Goal: Task Accomplishment & Management: Manage account settings

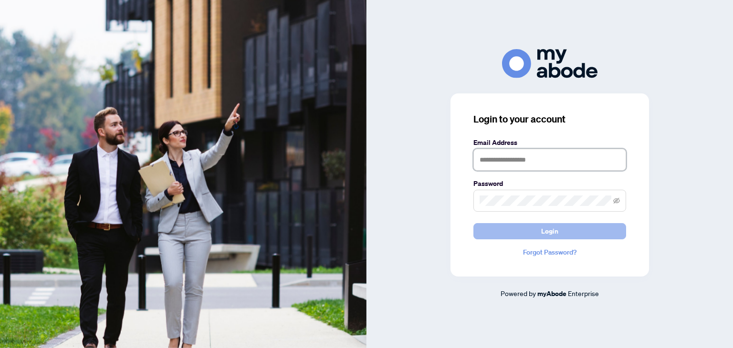
type input "**********"
click at [546, 228] on span "Login" at bounding box center [549, 231] width 17 height 15
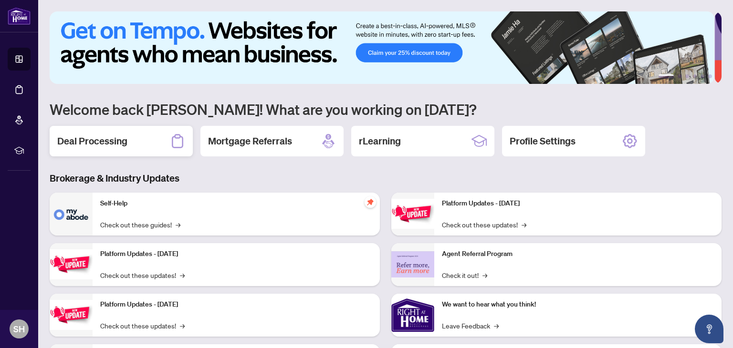
click at [104, 144] on h2 "Deal Processing" at bounding box center [92, 141] width 70 height 13
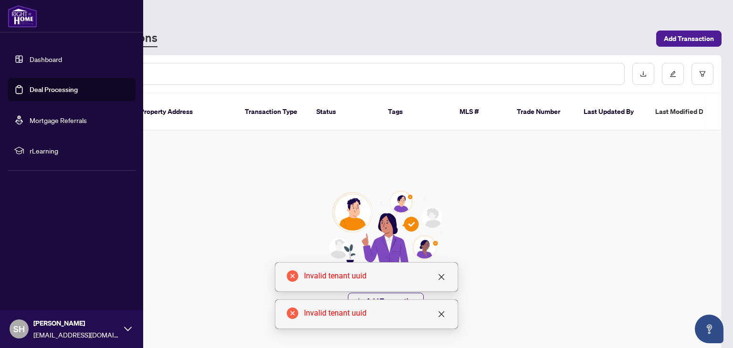
click at [40, 56] on link "Dashboard" at bounding box center [46, 59] width 32 height 9
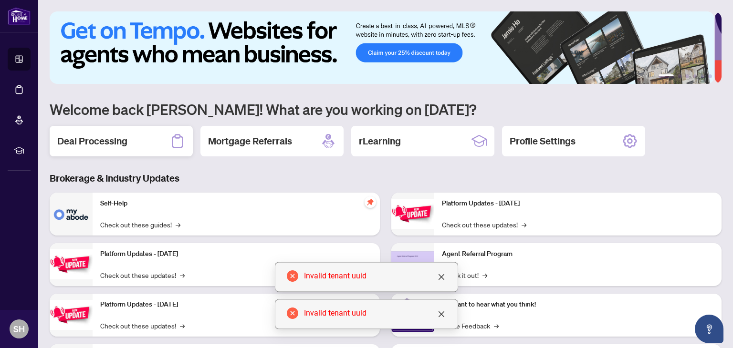
click at [93, 141] on h2 "Deal Processing" at bounding box center [92, 141] width 70 height 13
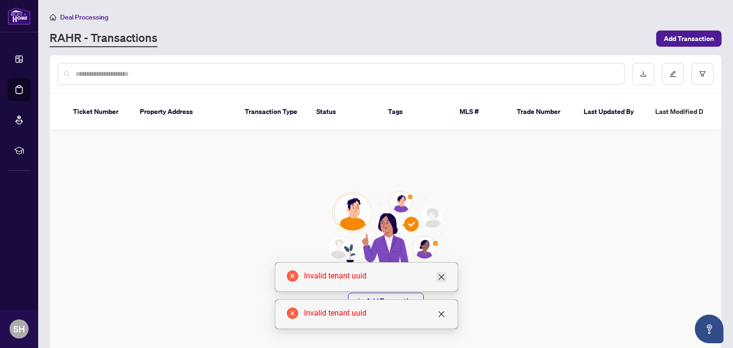
click at [441, 277] on icon "close" at bounding box center [441, 277] width 6 height 6
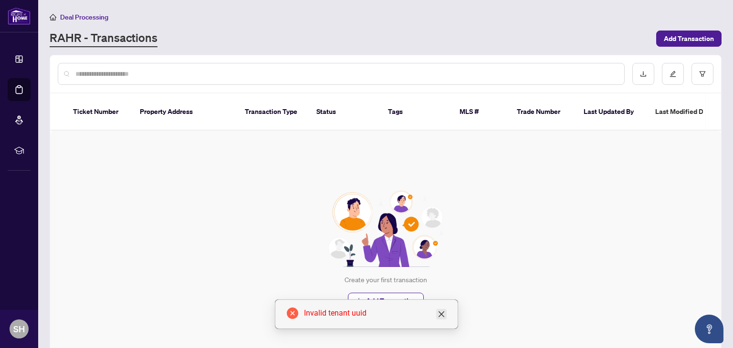
click at [441, 315] on icon "close" at bounding box center [441, 314] width 6 height 6
click at [494, 287] on div "Create your first transaction Add Transaction" at bounding box center [385, 250] width 671 height 238
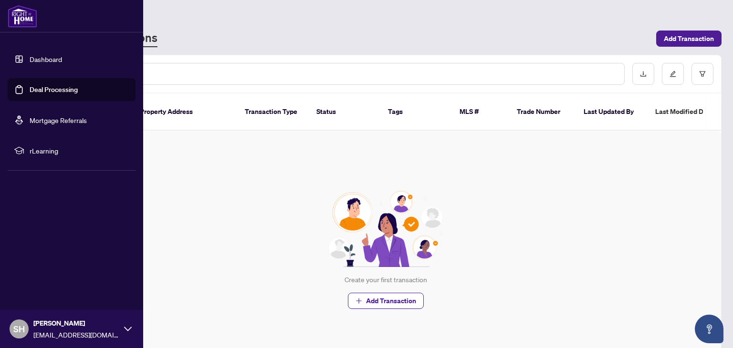
click at [45, 56] on link "Dashboard" at bounding box center [46, 59] width 32 height 9
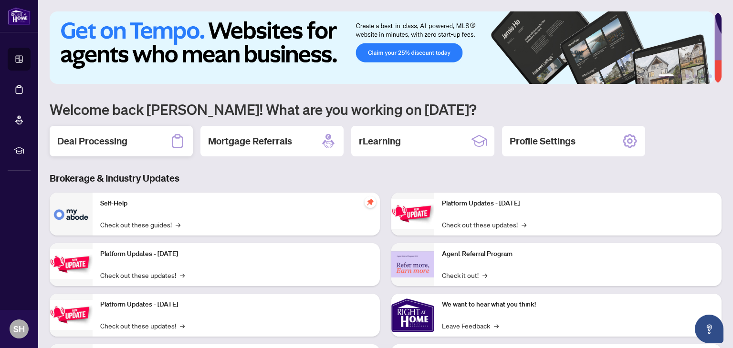
click at [156, 140] on div "Deal Processing" at bounding box center [121, 141] width 143 height 31
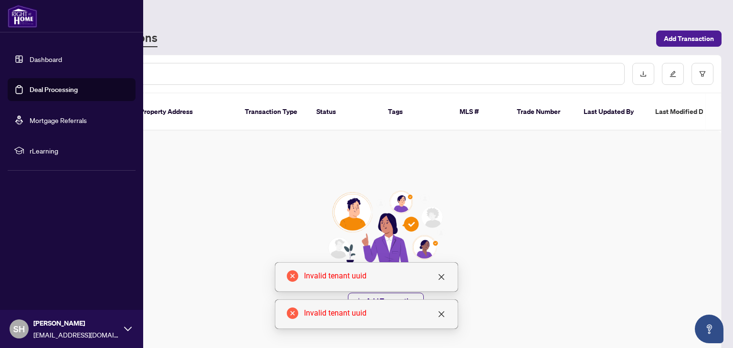
click at [46, 63] on link "Dashboard" at bounding box center [46, 59] width 32 height 9
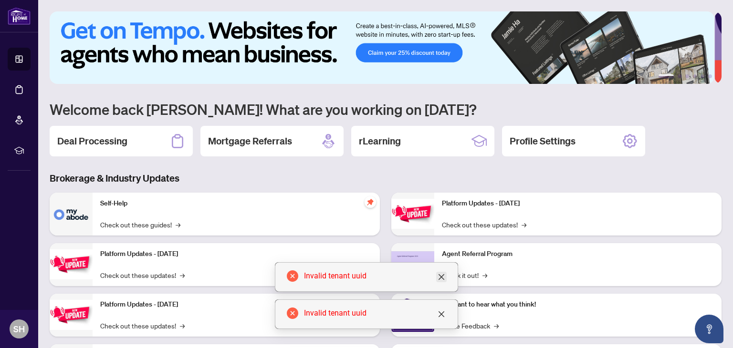
click at [440, 277] on icon "close" at bounding box center [441, 277] width 8 height 8
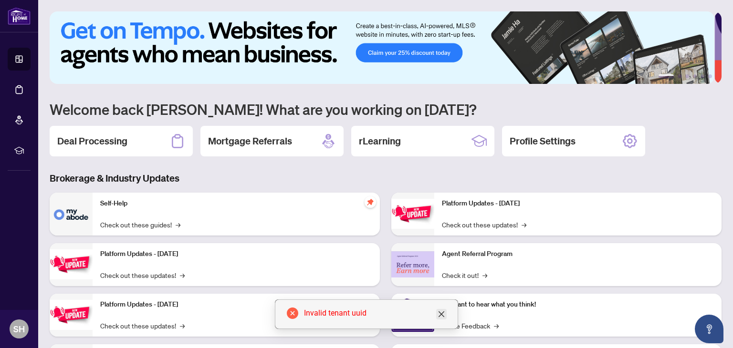
click at [440, 313] on icon "close" at bounding box center [441, 314] width 6 height 6
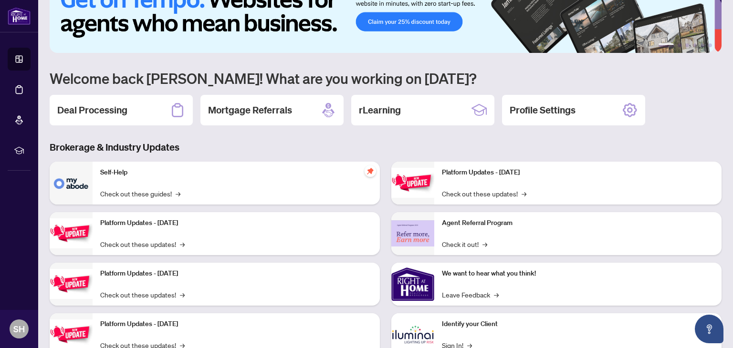
scroll to position [64, 0]
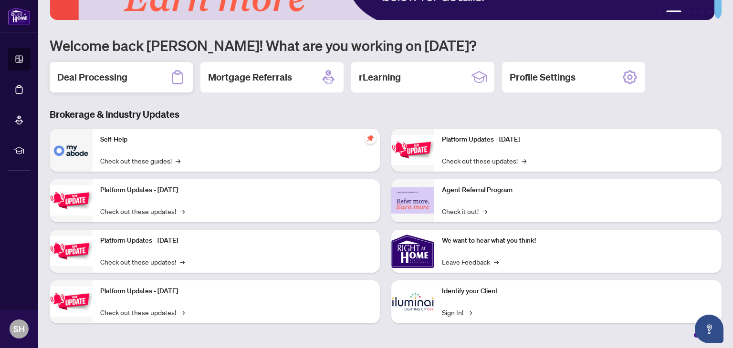
click at [105, 75] on h2 "Deal Processing" at bounding box center [92, 77] width 70 height 13
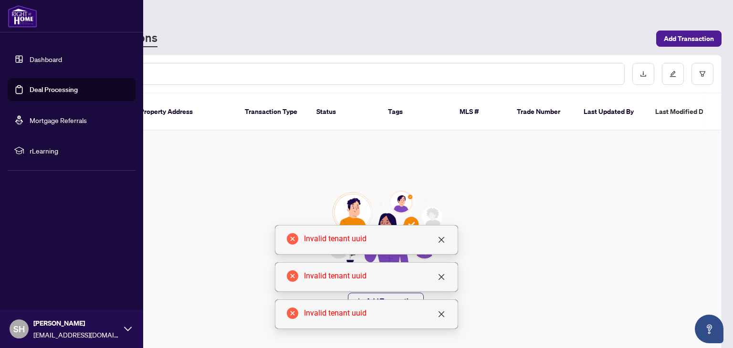
click at [63, 89] on link "Deal Processing" at bounding box center [54, 89] width 48 height 9
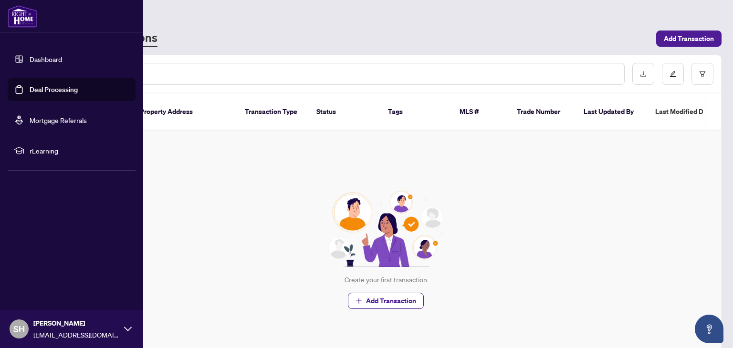
click at [61, 60] on link "Dashboard" at bounding box center [46, 59] width 32 height 9
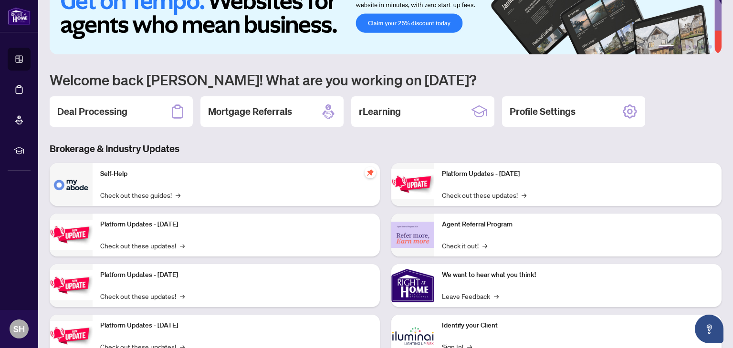
scroll to position [64, 0]
